Goal: Task Accomplishment & Management: Use online tool/utility

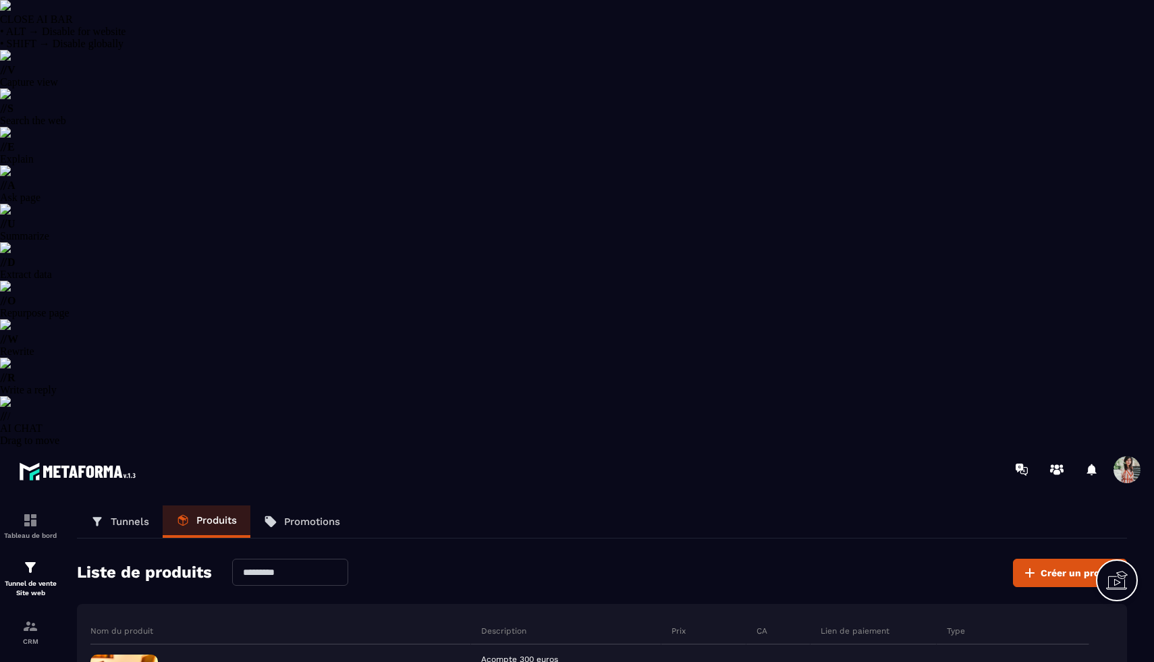
select select "******"
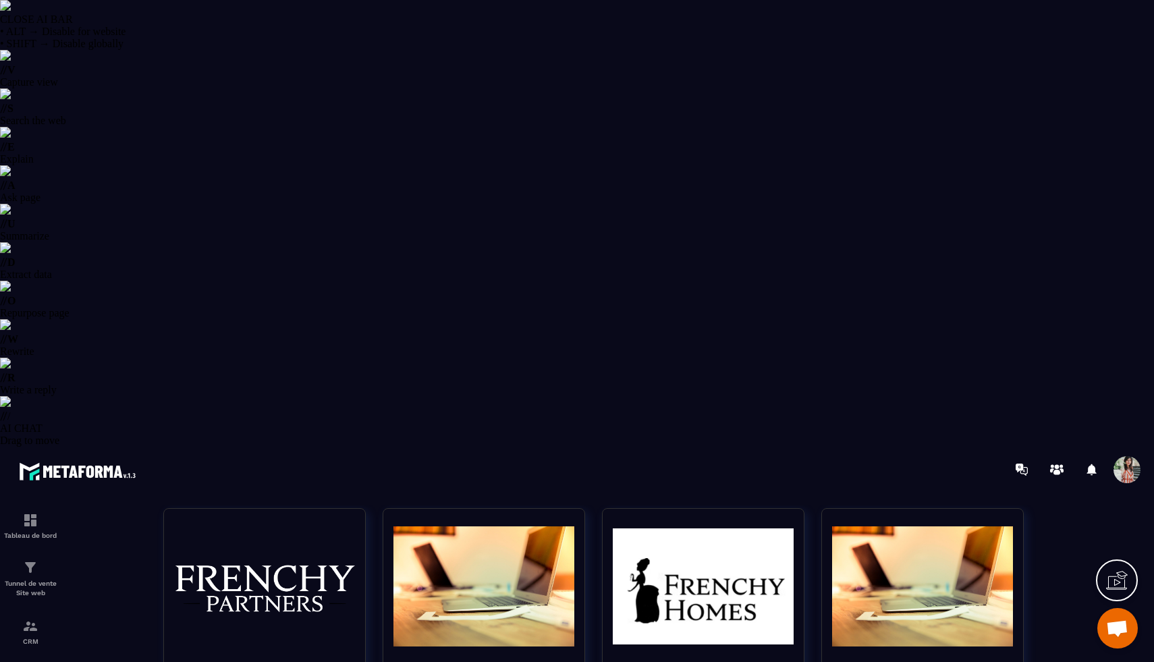
scroll to position [132, 0]
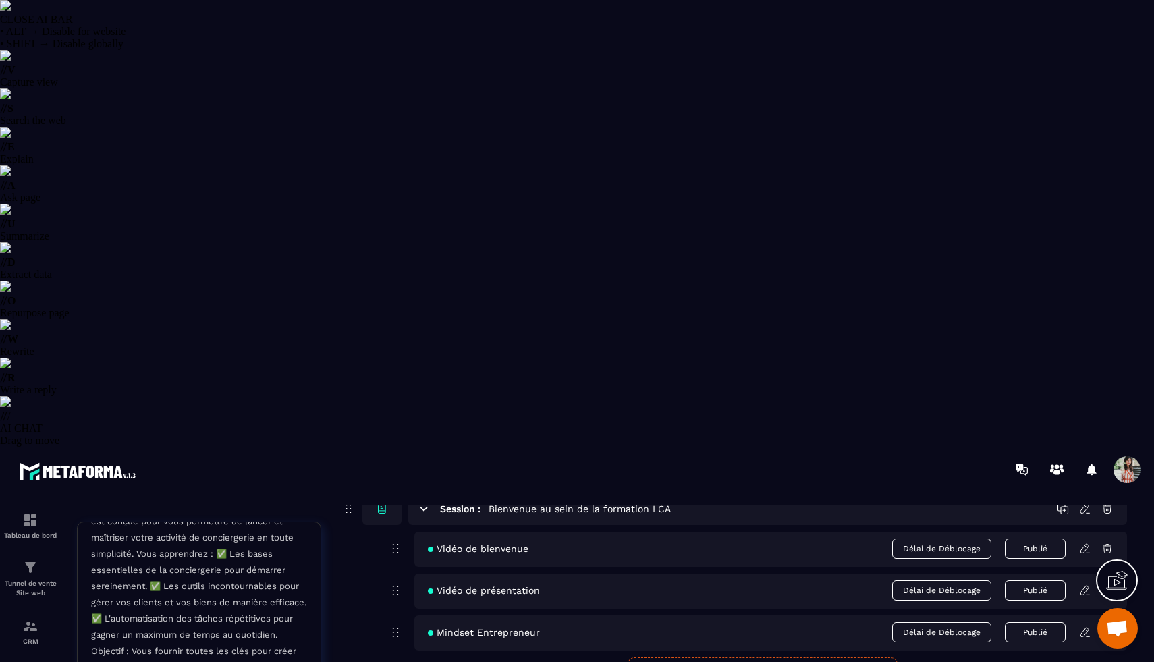
scroll to position [130, 0]
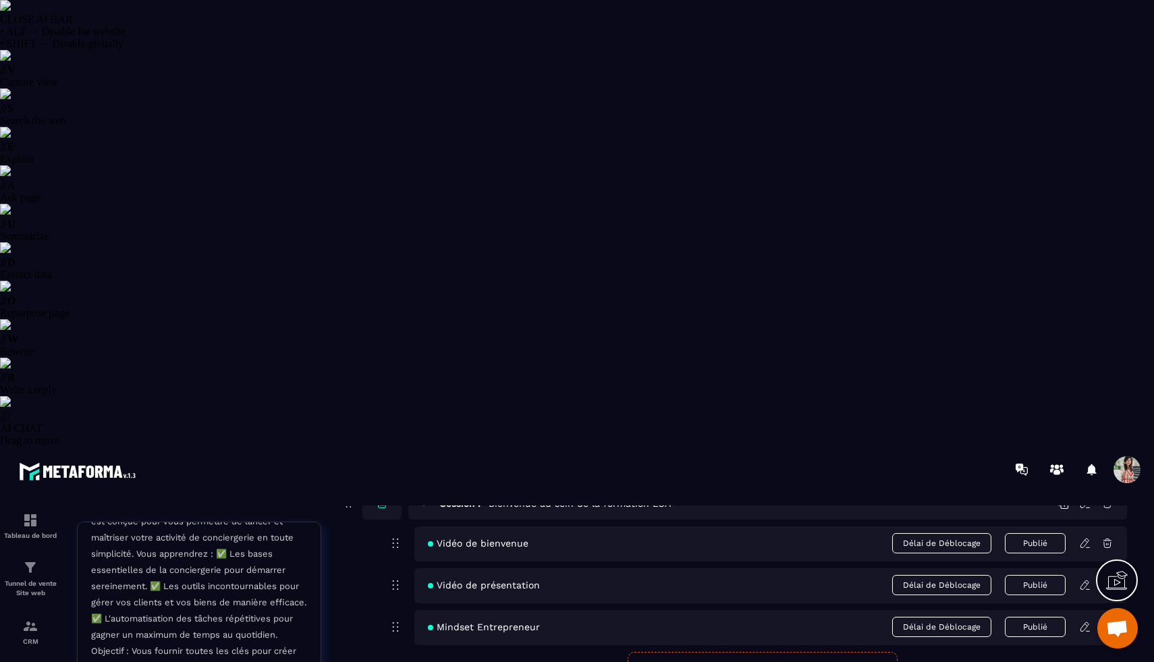
type textarea "**********"
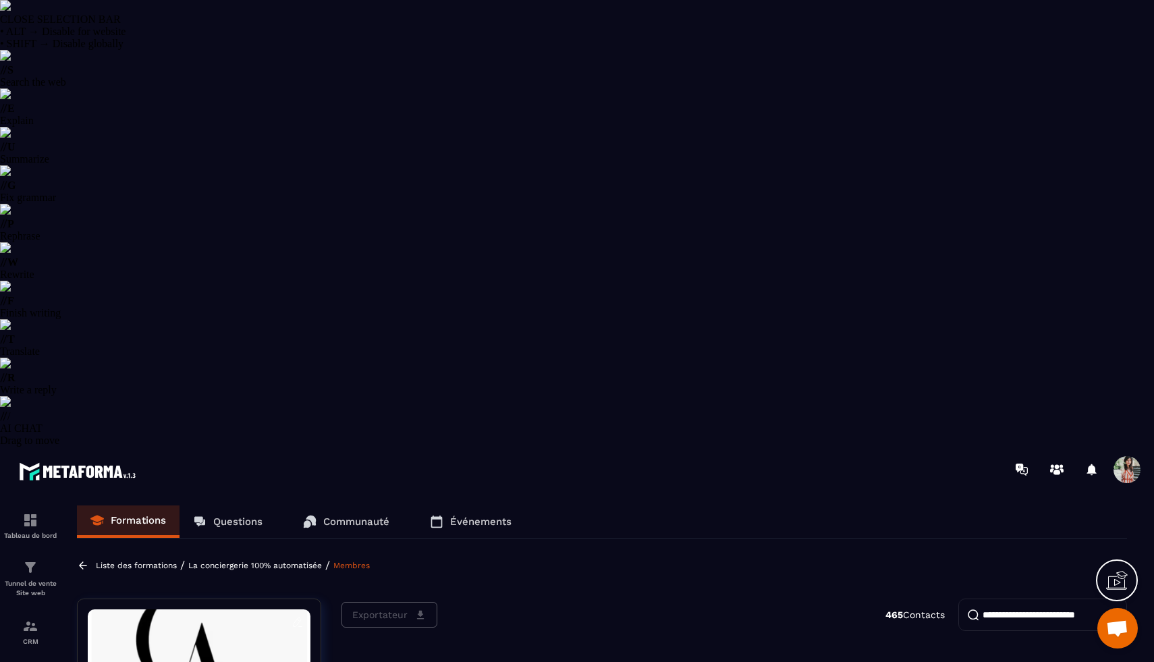
click at [1009, 598] on input "search" at bounding box center [1042, 614] width 169 height 32
type input "*****"
click at [231, 515] on p "Questions" at bounding box center [237, 521] width 49 height 12
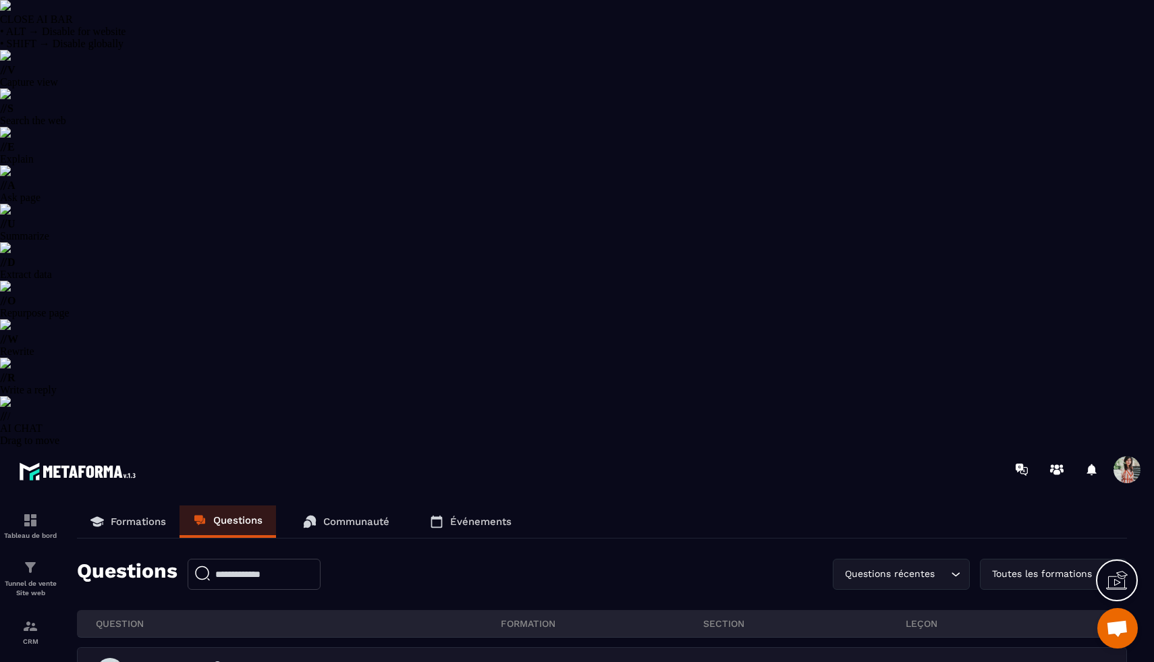
click at [337, 515] on p "Communauté" at bounding box center [356, 521] width 66 height 12
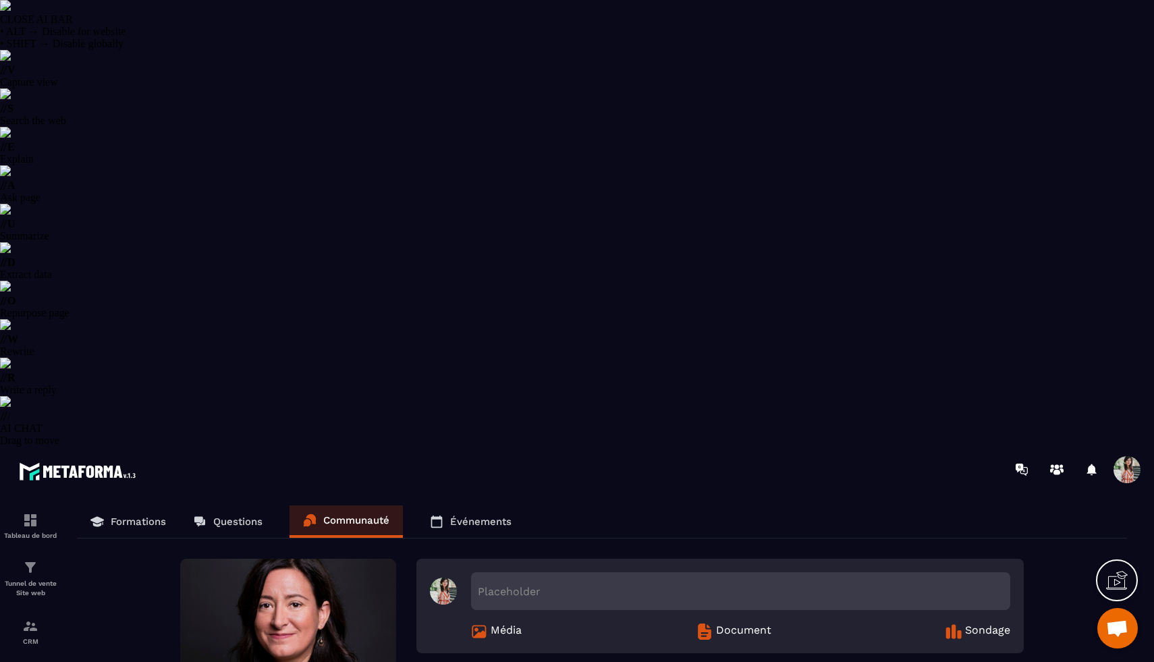
click at [468, 505] on link "Événements" at bounding box center [470, 521] width 109 height 32
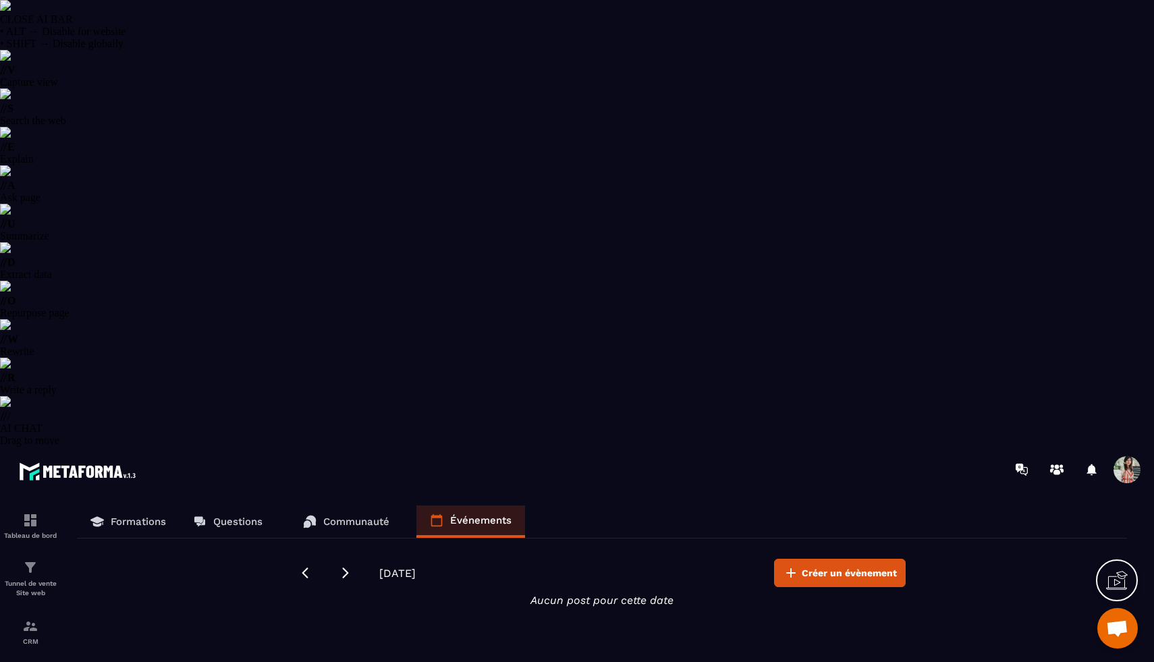
click at [129, 515] on p "Formations" at bounding box center [138, 521] width 55 height 12
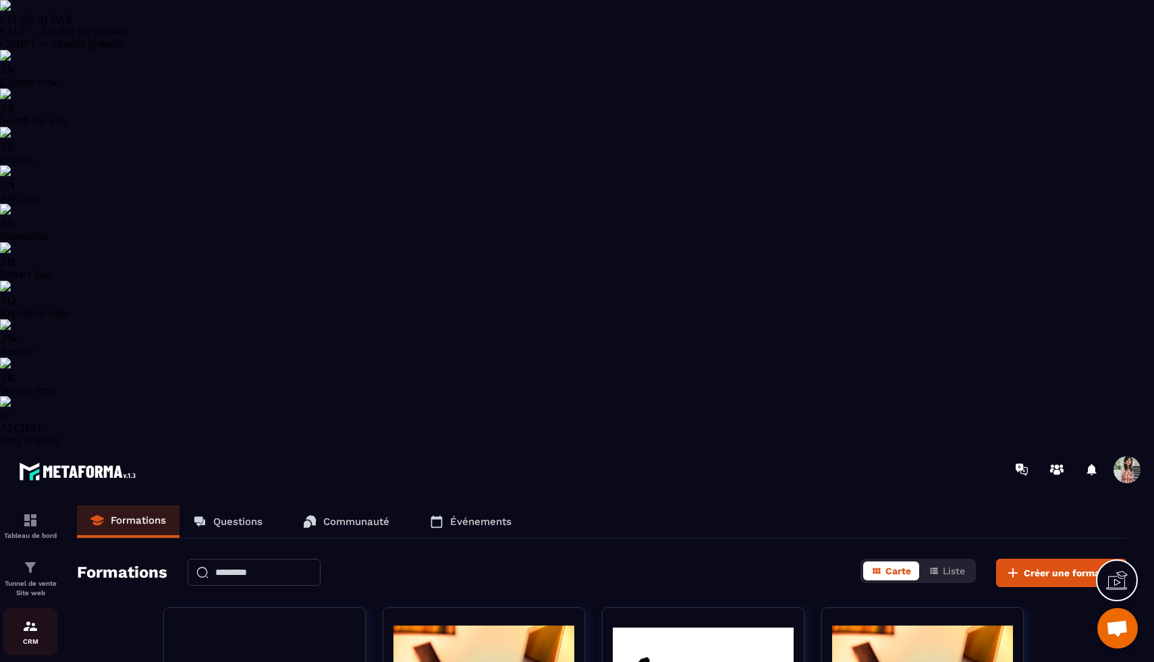
click at [37, 608] on link "CRM" at bounding box center [30, 631] width 54 height 47
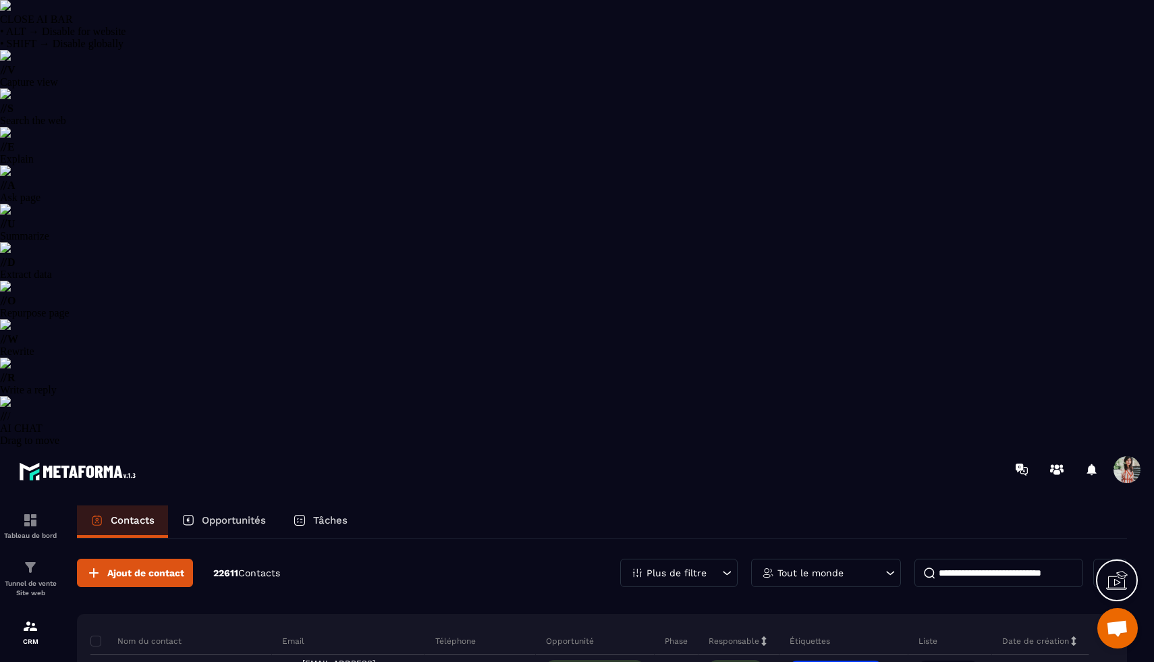
click at [694, 568] on p "Plus de filtre" at bounding box center [676, 572] width 60 height 9
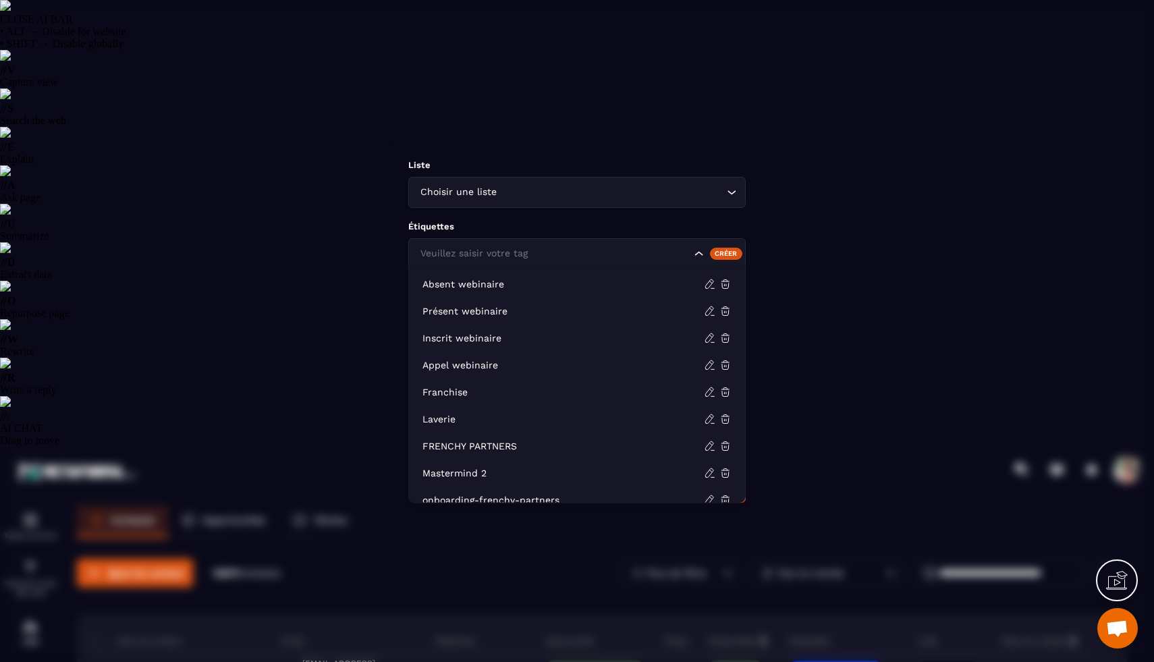
click at [597, 242] on div "Veuillez saisir votre tag" at bounding box center [576, 253] width 337 height 31
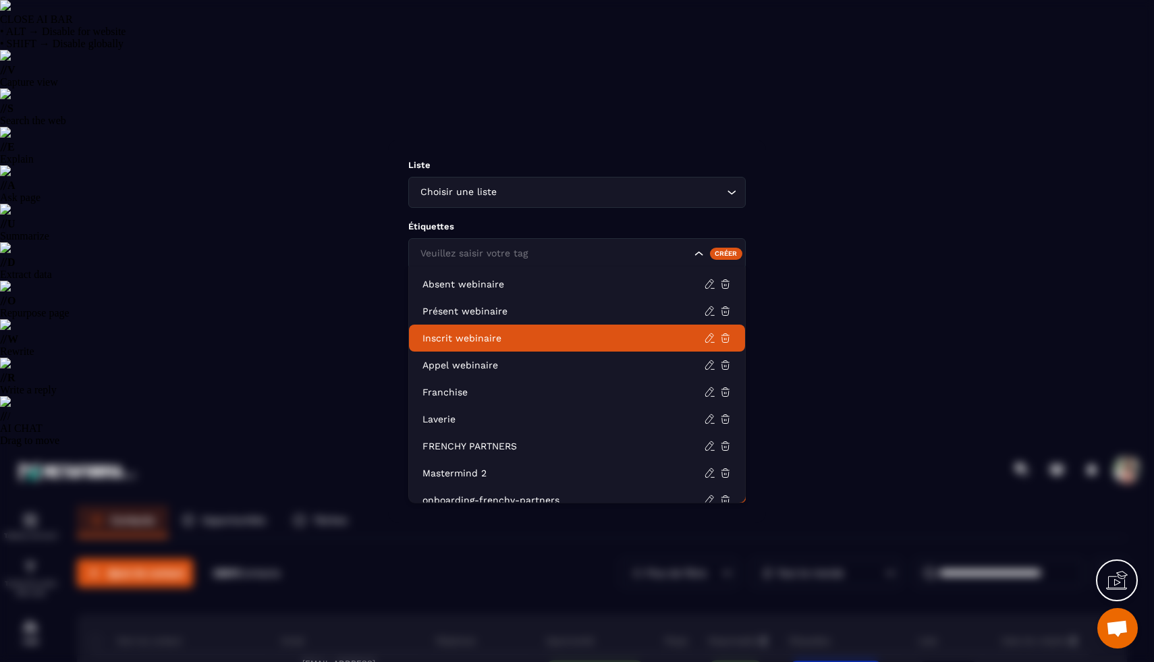
click at [515, 329] on li "Inscrit webinaire" at bounding box center [577, 338] width 336 height 27
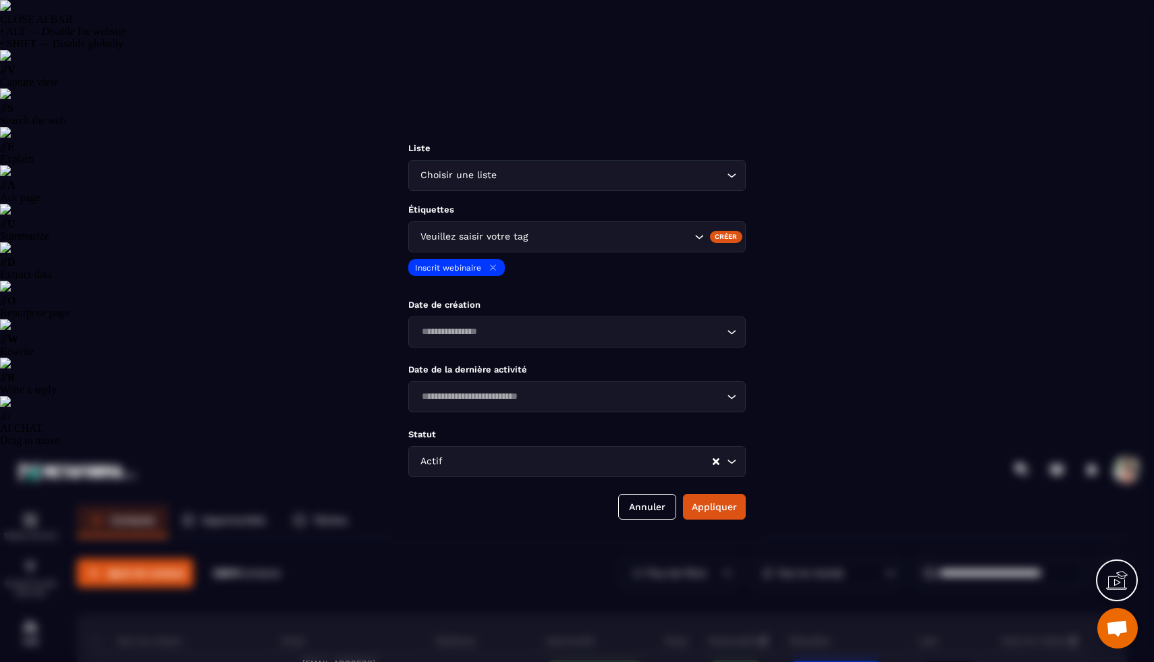
click at [712, 529] on div "Liste Choisir une liste Loading... Étiquettes Veuillez saisir votre tag Créer I…" at bounding box center [577, 331] width 378 height 417
click at [712, 520] on button "Appliquer" at bounding box center [714, 507] width 63 height 26
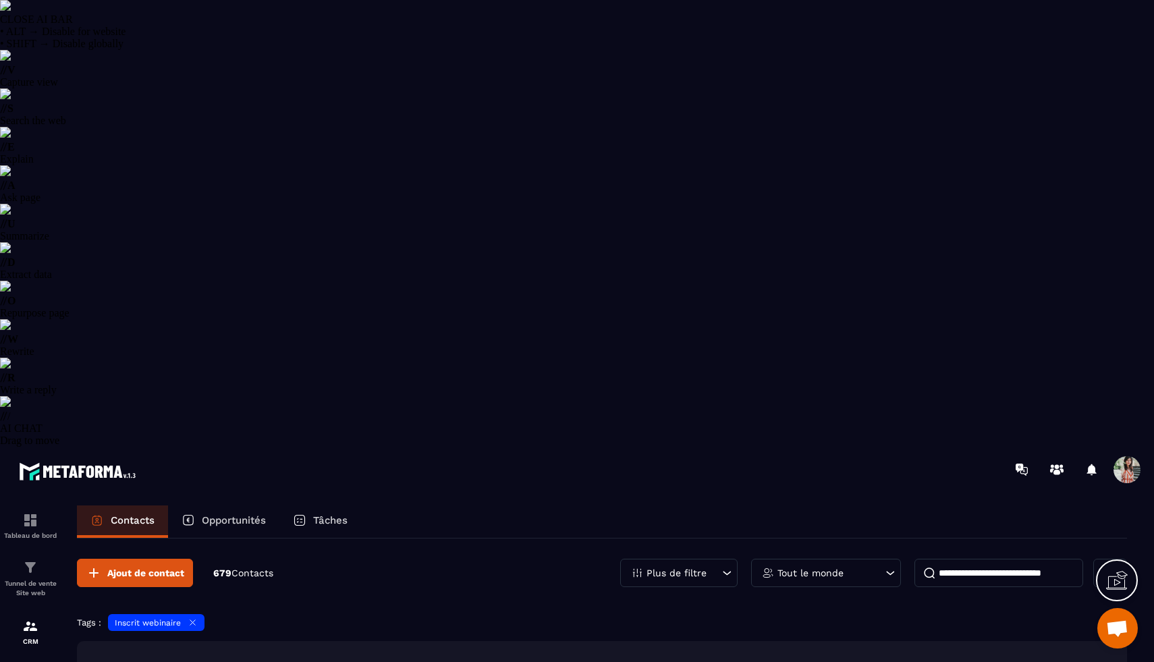
click at [192, 617] on icon at bounding box center [193, 622] width 10 height 10
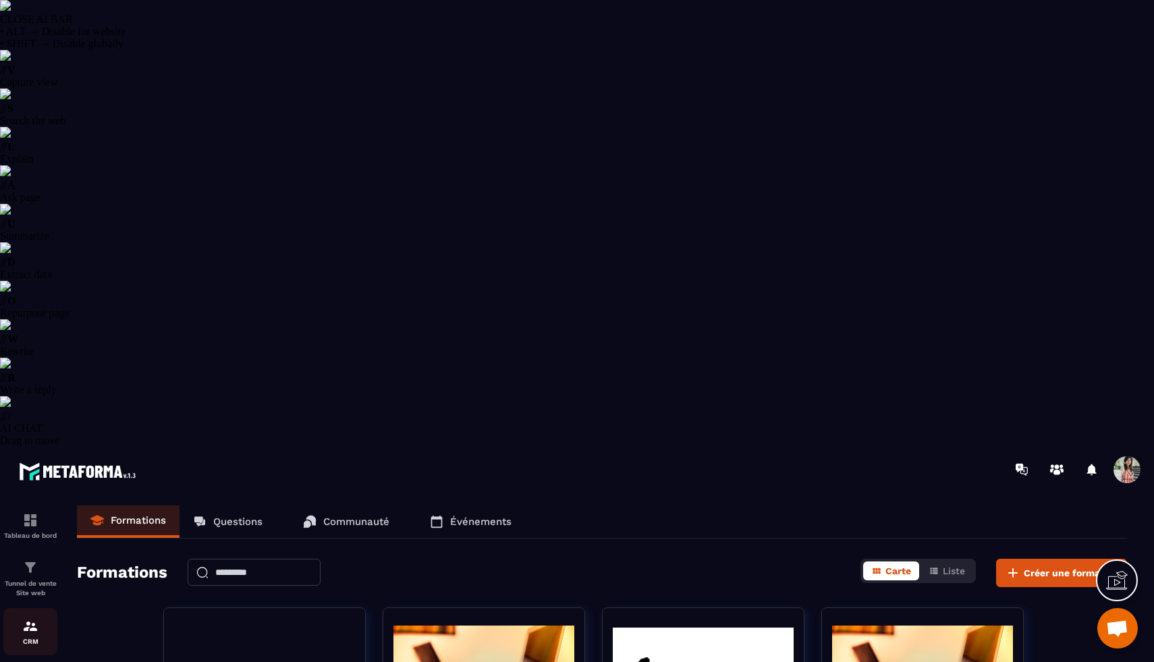
click at [32, 618] on img at bounding box center [30, 626] width 16 height 16
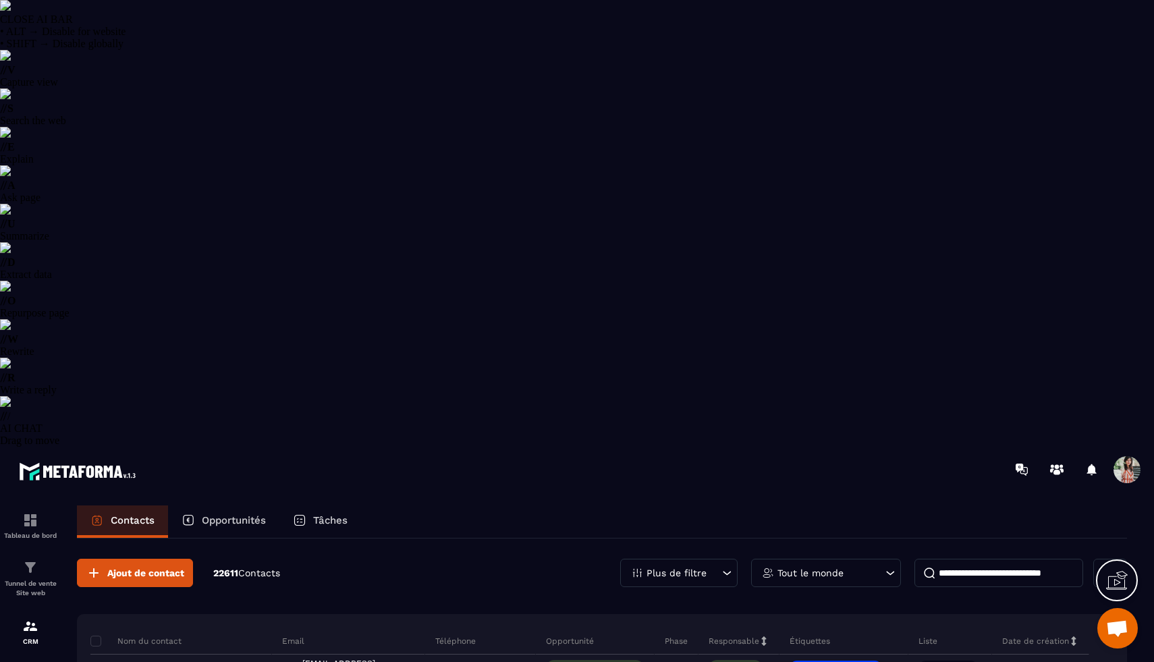
click at [223, 505] on div "Opportunités" at bounding box center [223, 521] width 111 height 32
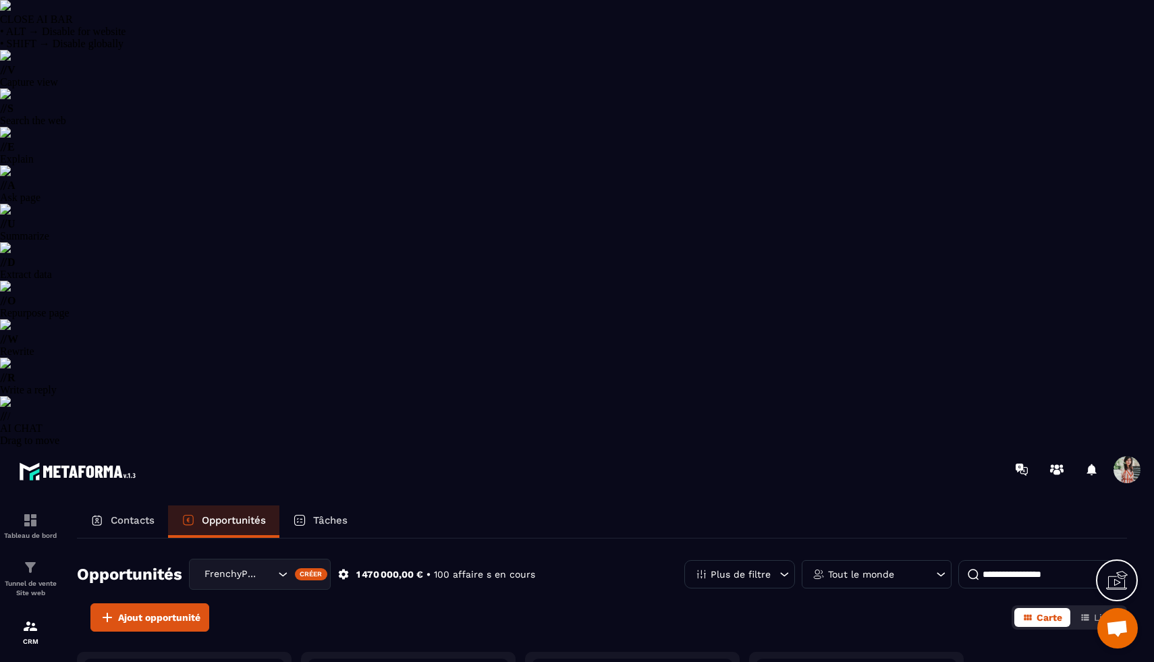
click at [314, 505] on div "Tâches" at bounding box center [320, 521] width 82 height 32
